Goal: Task Accomplishment & Management: Complete application form

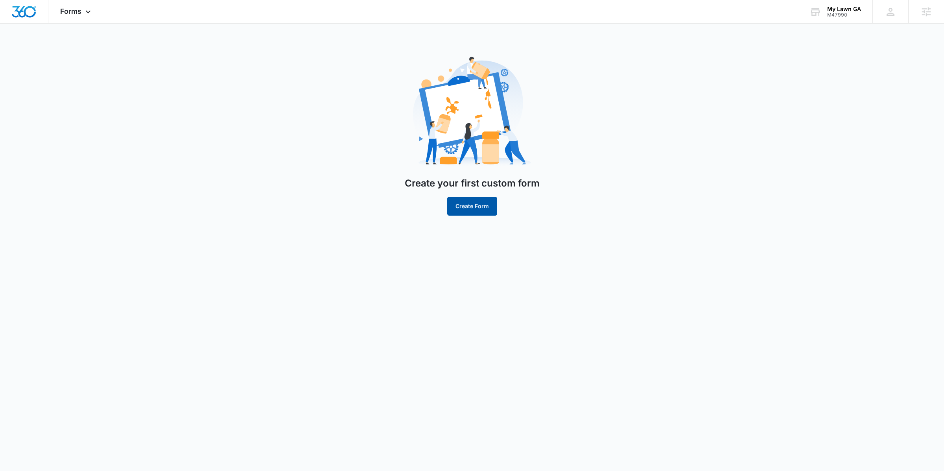
click at [466, 210] on button "Create Form" at bounding box center [472, 206] width 50 height 19
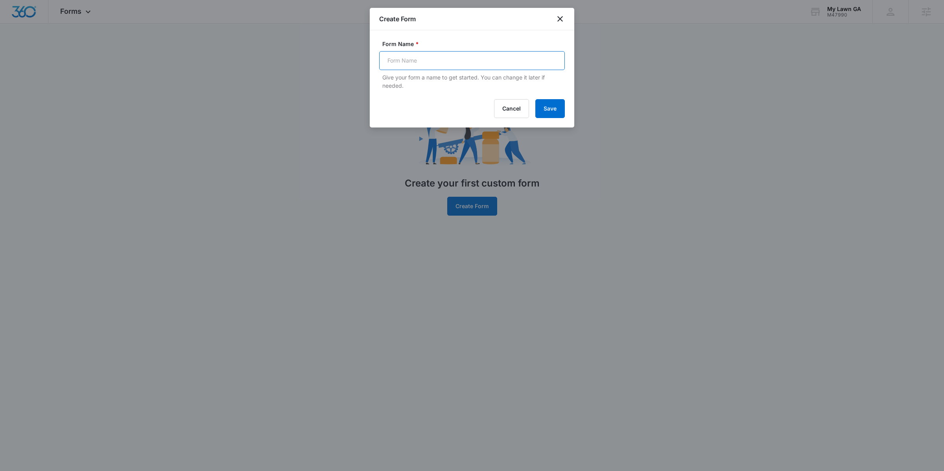
click at [420, 54] on input "Form Name *" at bounding box center [472, 60] width 186 height 19
click at [402, 95] on form "Form Name * Give your form a name to get started. You can change it later if ne…" at bounding box center [472, 79] width 186 height 78
click at [409, 68] on input "Form Name *" at bounding box center [472, 60] width 186 height 19
click at [559, 21] on icon "close" at bounding box center [559, 18] width 9 height 9
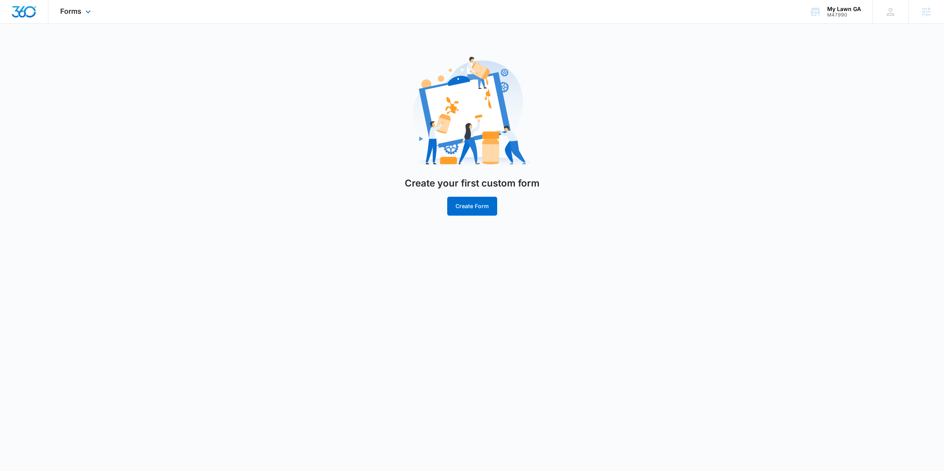
click at [80, 18] on div "Forms Apps Reputation Websites Forms CRM Email Social Payments POS Content Ads …" at bounding box center [76, 11] width 56 height 23
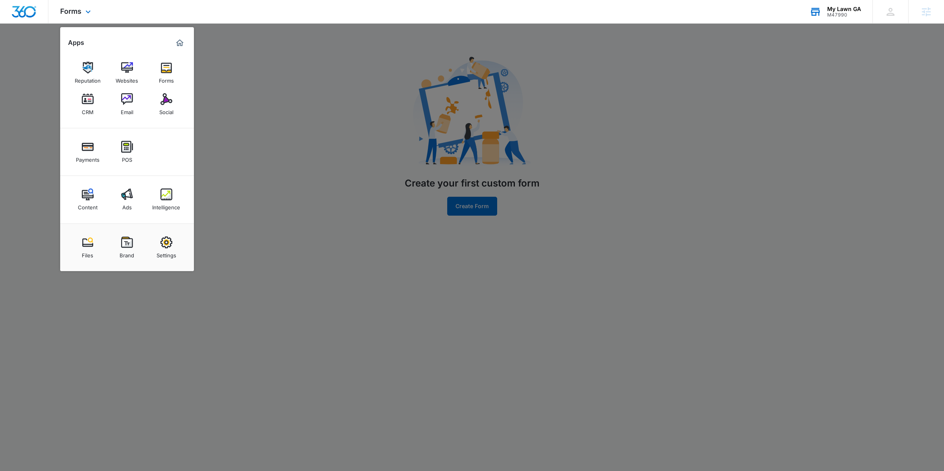
click at [849, 20] on div "My Lawn GA M47990 Your Accounts View All" at bounding box center [835, 11] width 75 height 23
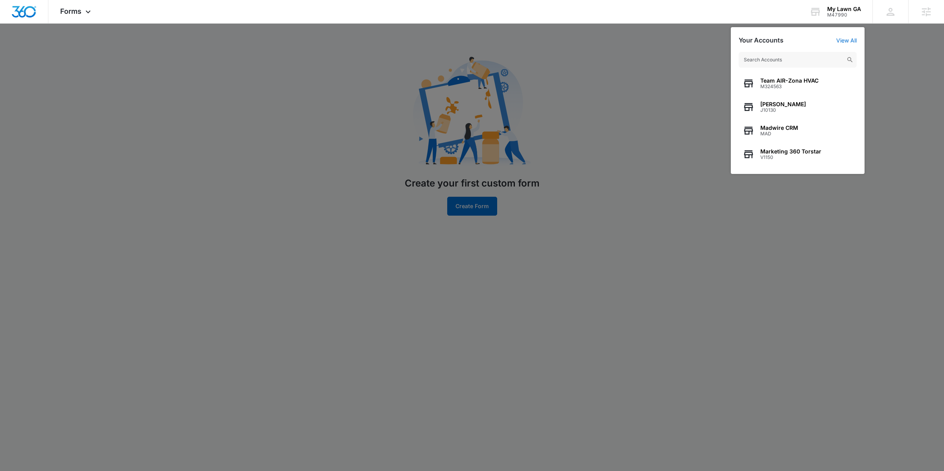
click at [572, 86] on div at bounding box center [472, 235] width 944 height 471
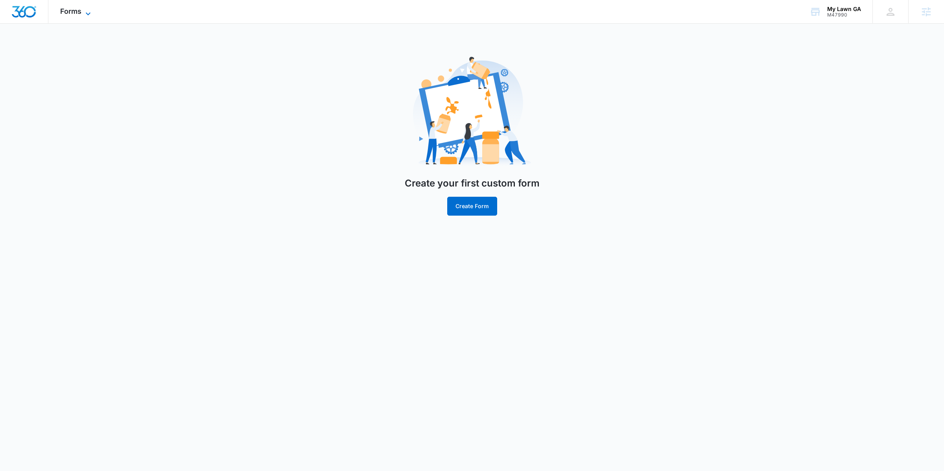
click at [76, 15] on span "Forms" at bounding box center [70, 11] width 21 height 8
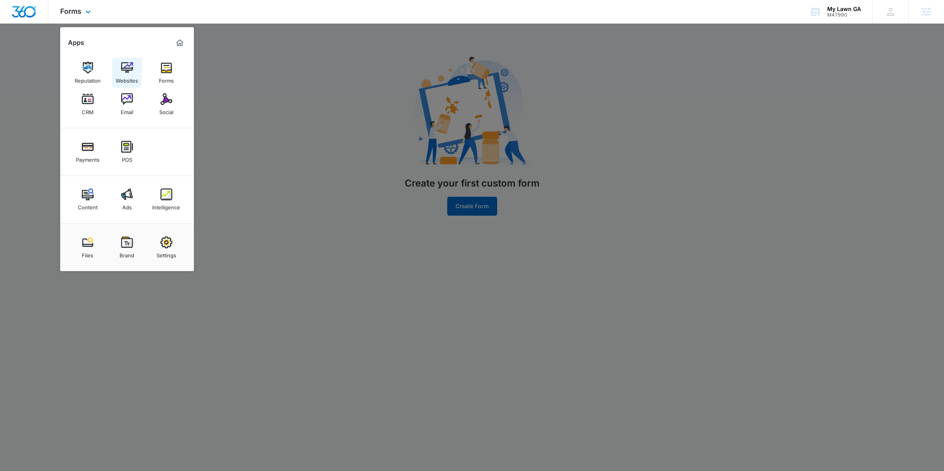
click at [128, 63] on img at bounding box center [127, 68] width 12 height 12
